Goal: Task Accomplishment & Management: Manage account settings

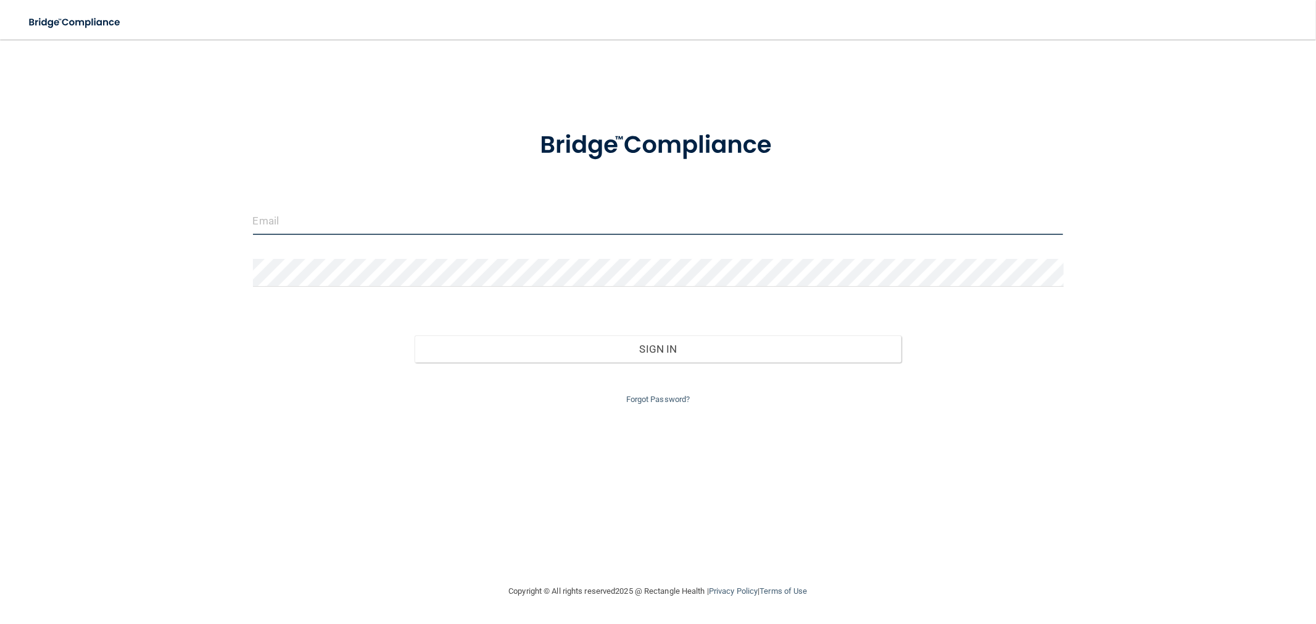
click at [737, 225] on input "email" at bounding box center [658, 221] width 811 height 28
type input "[EMAIL_ADDRESS][DOMAIN_NAME]"
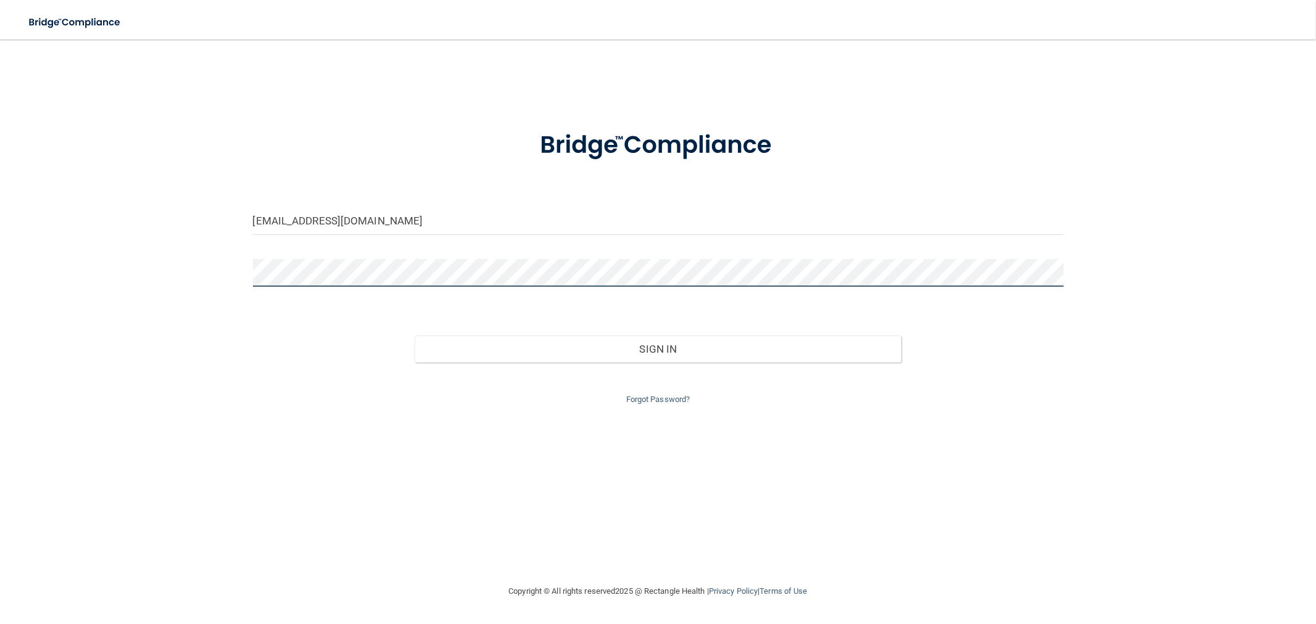
click at [415, 336] on button "Sign In" at bounding box center [658, 349] width 486 height 27
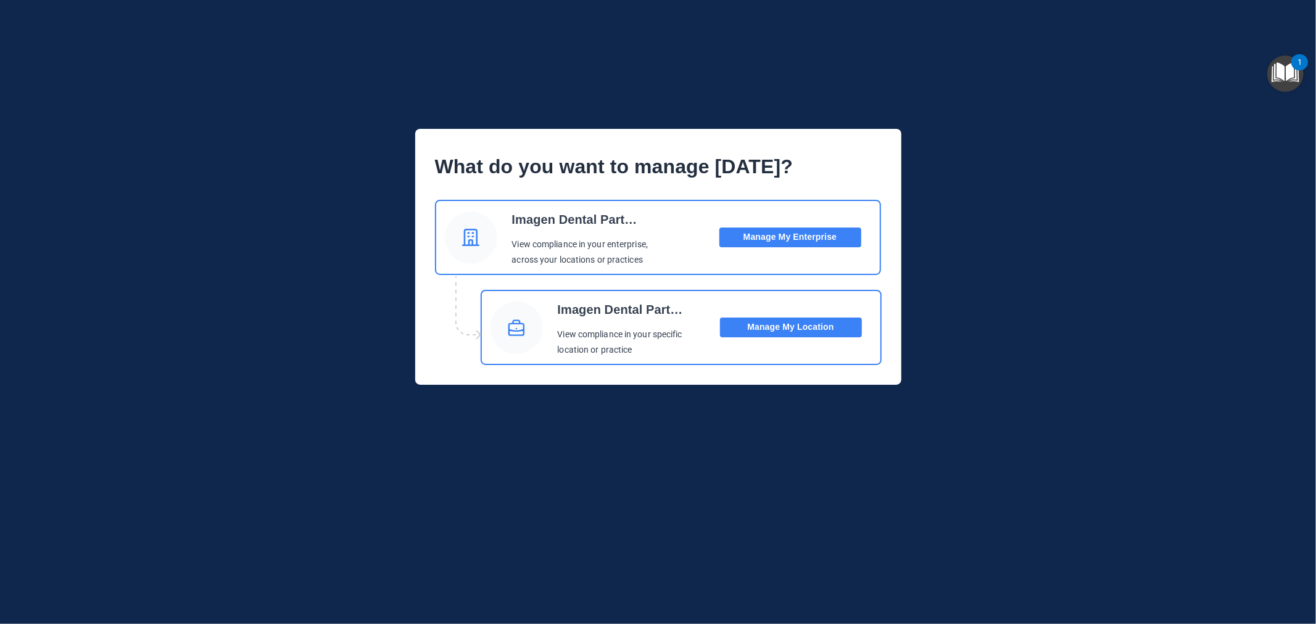
click at [780, 332] on button "Manage My Location" at bounding box center [791, 328] width 142 height 20
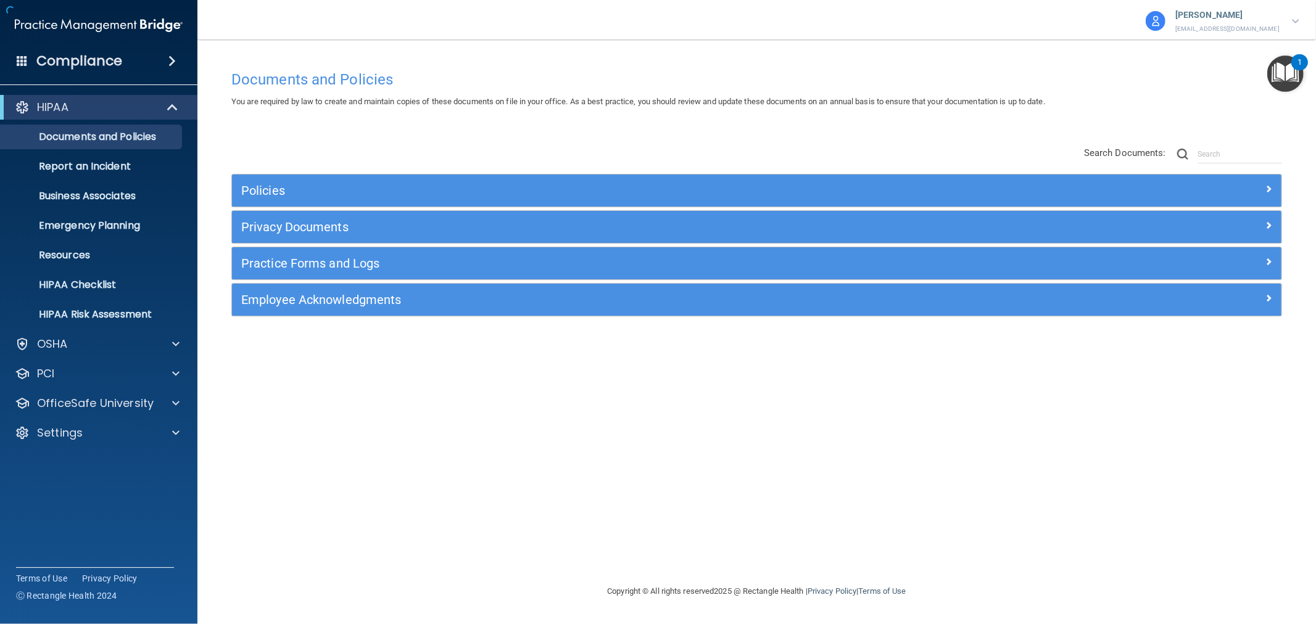
click at [887, 281] on div "Policies Select All (Unselect 0) Unselect All Print Selected (0) Acceptable Use…" at bounding box center [756, 245] width 1051 height 143
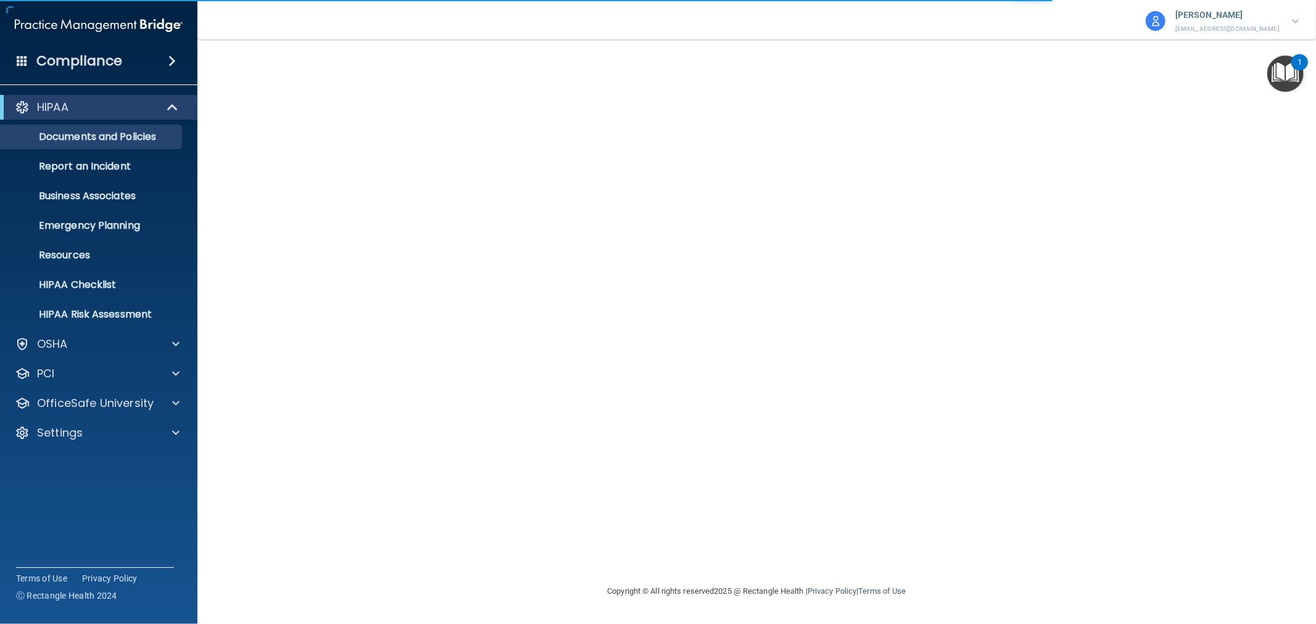
click at [1191, 22] on p "[PERSON_NAME]" at bounding box center [1227, 15] width 104 height 16
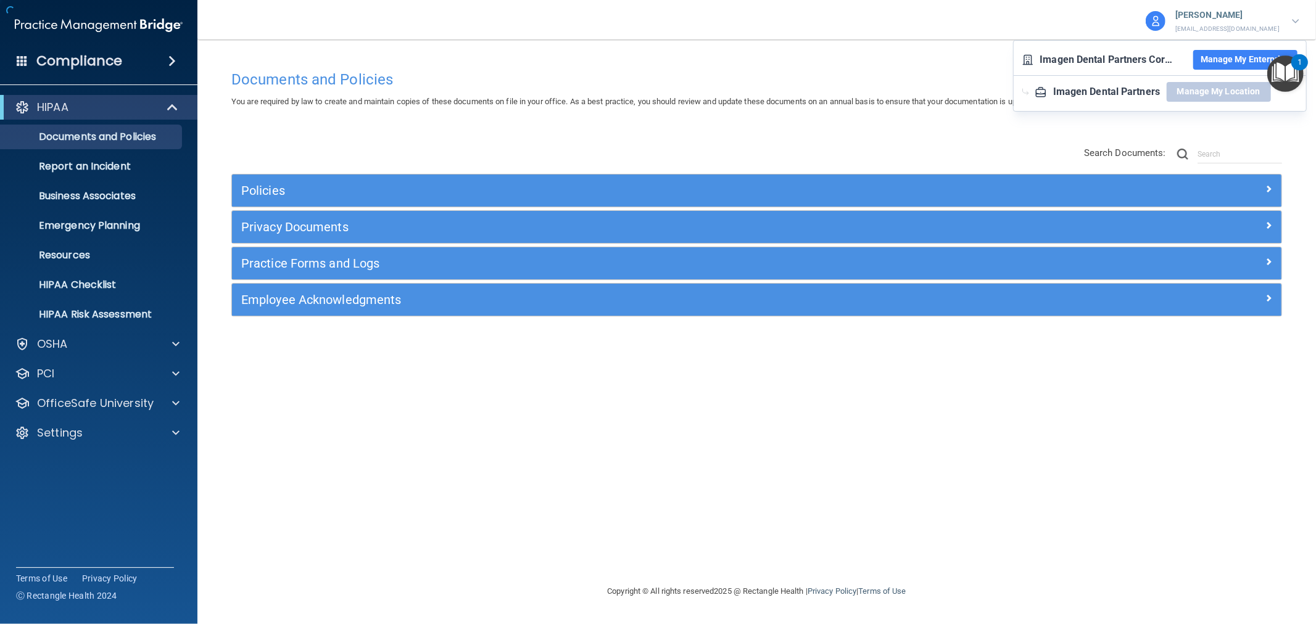
click at [1225, 59] on button "Manage My Enterprise" at bounding box center [1245, 60] width 104 height 20
